Goal: Task Accomplishment & Management: Manage account settings

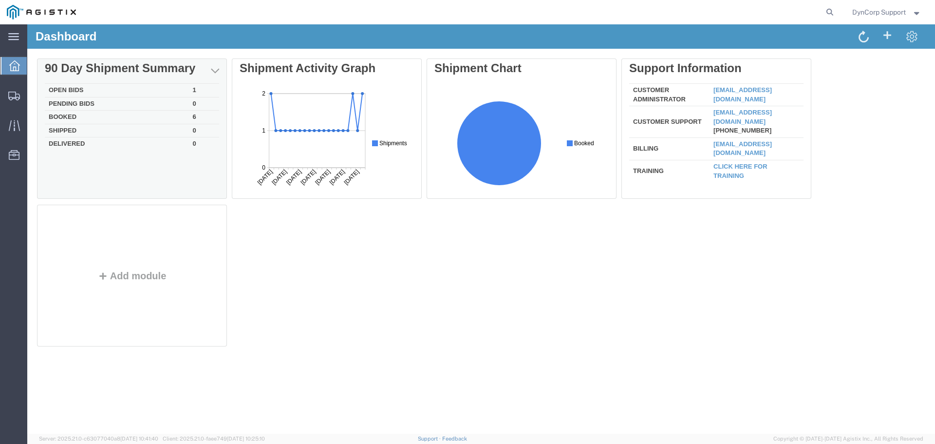
click at [69, 87] on td "Open Bids" at bounding box center [117, 91] width 144 height 14
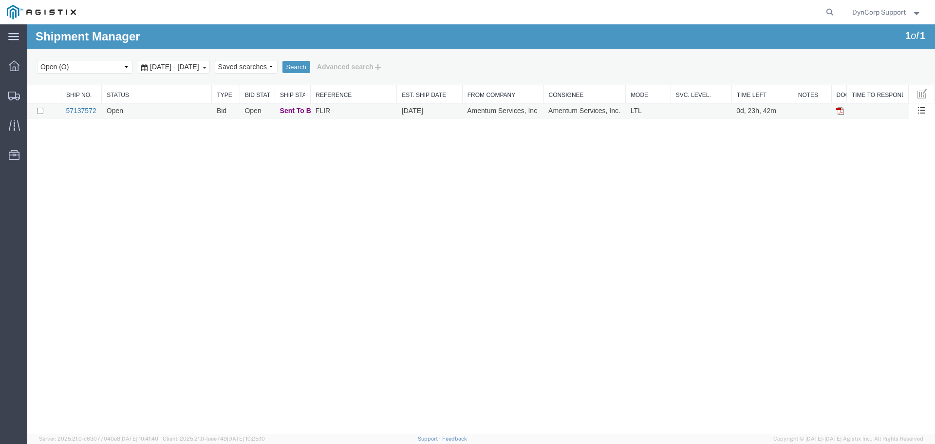
click at [87, 114] on link "57137572" at bounding box center [81, 111] width 30 height 8
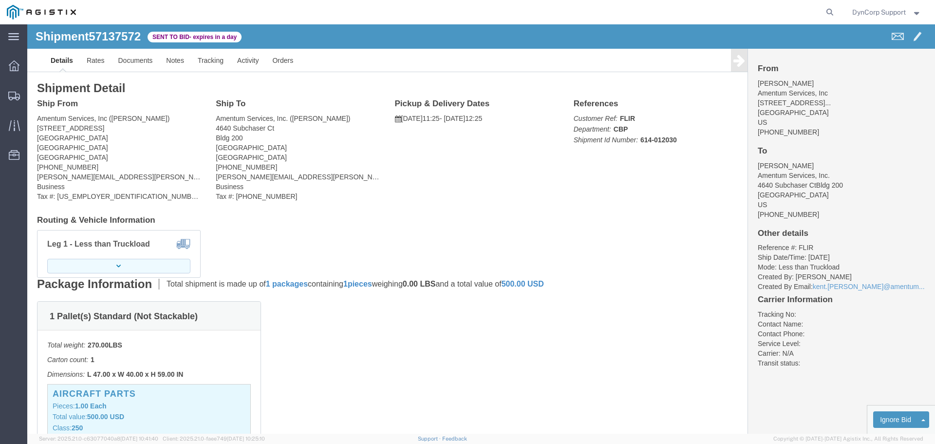
click button "button"
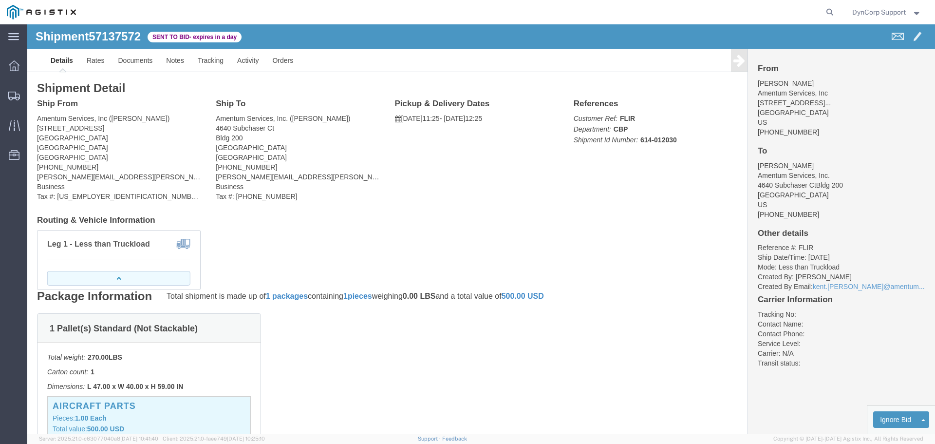
click button "button"
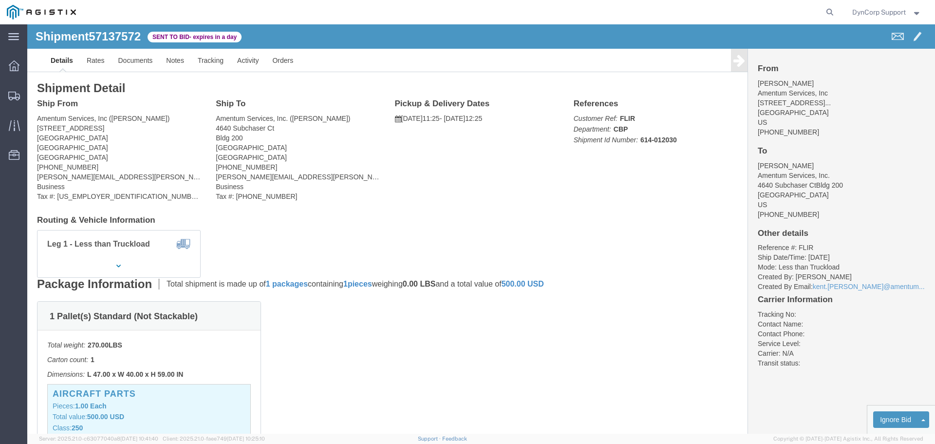
click div "Ship From Amentum Services, Inc ([PERSON_NAME]) [STREET_ADDRESS] [PHONE_NUMBER]…"
click link "Notes"
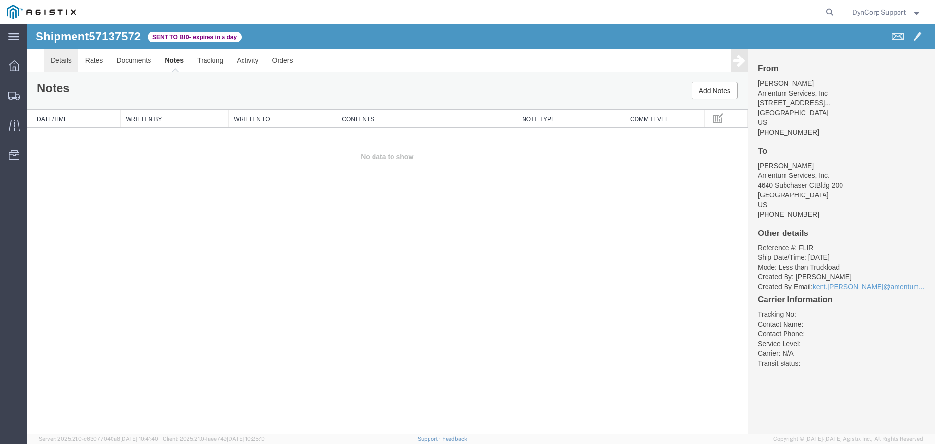
click at [62, 62] on link "Details" at bounding box center [61, 60] width 35 height 23
